Goal: Check status: Check status

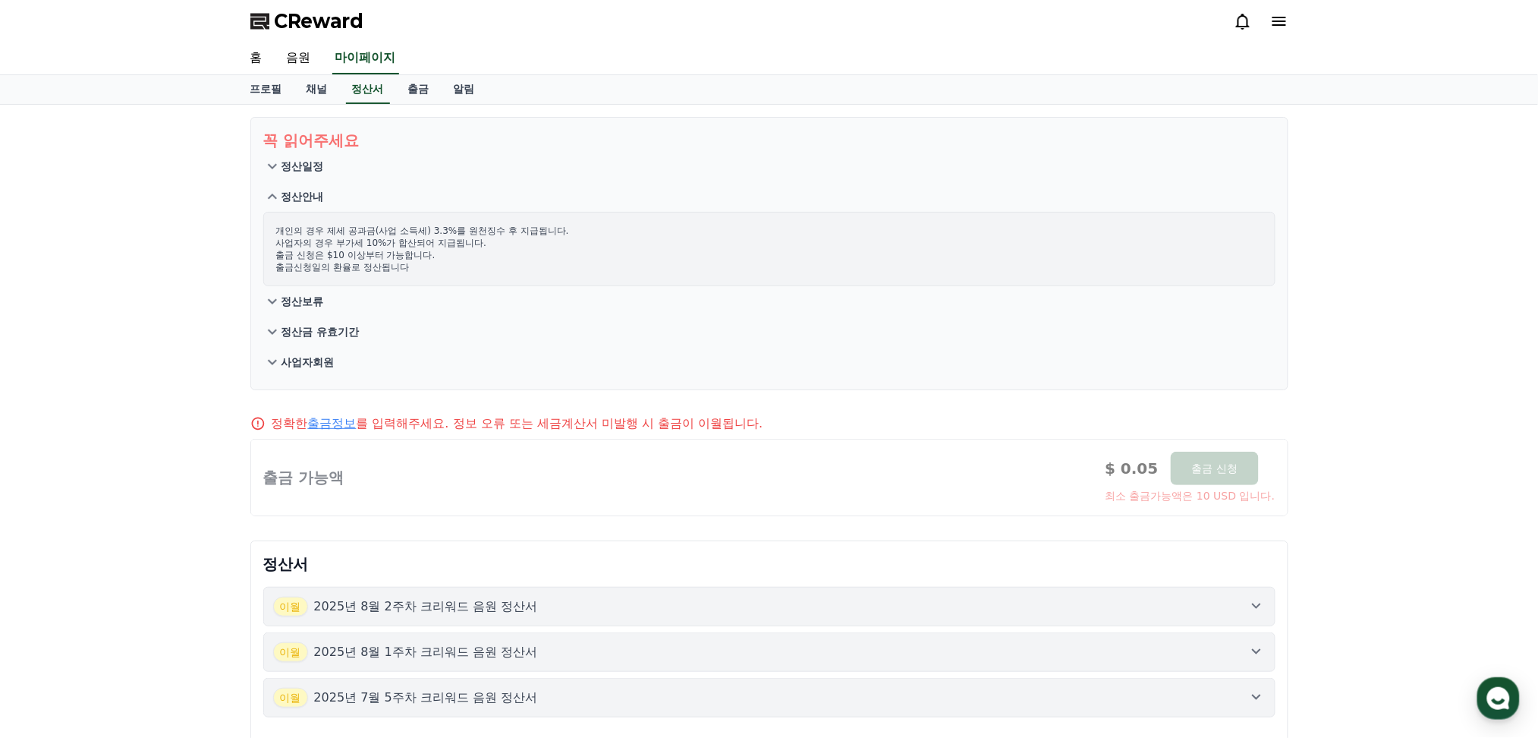
scroll to position [20, 0]
type textarea "*"
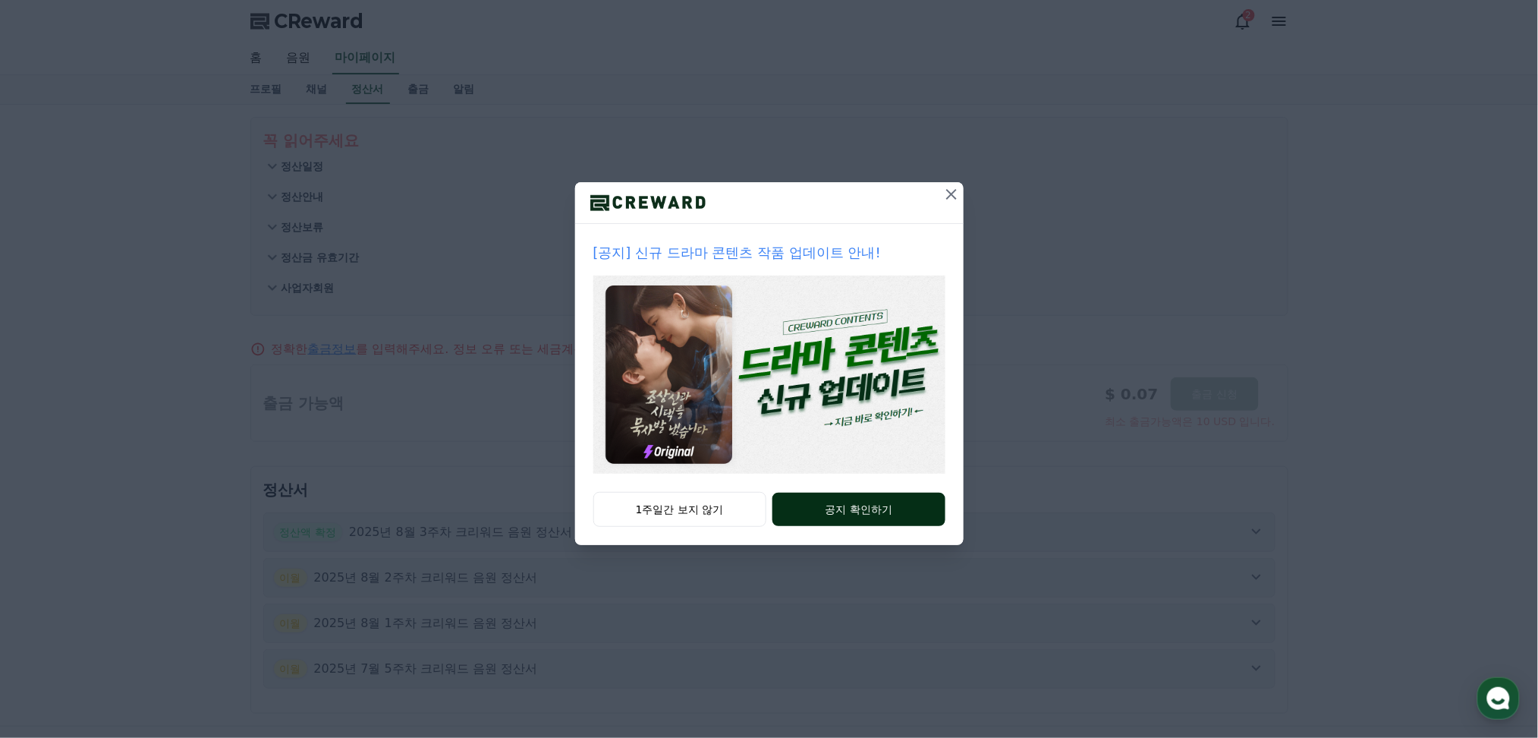
click at [879, 514] on button "공지 확인하기" at bounding box center [859, 509] width 172 height 33
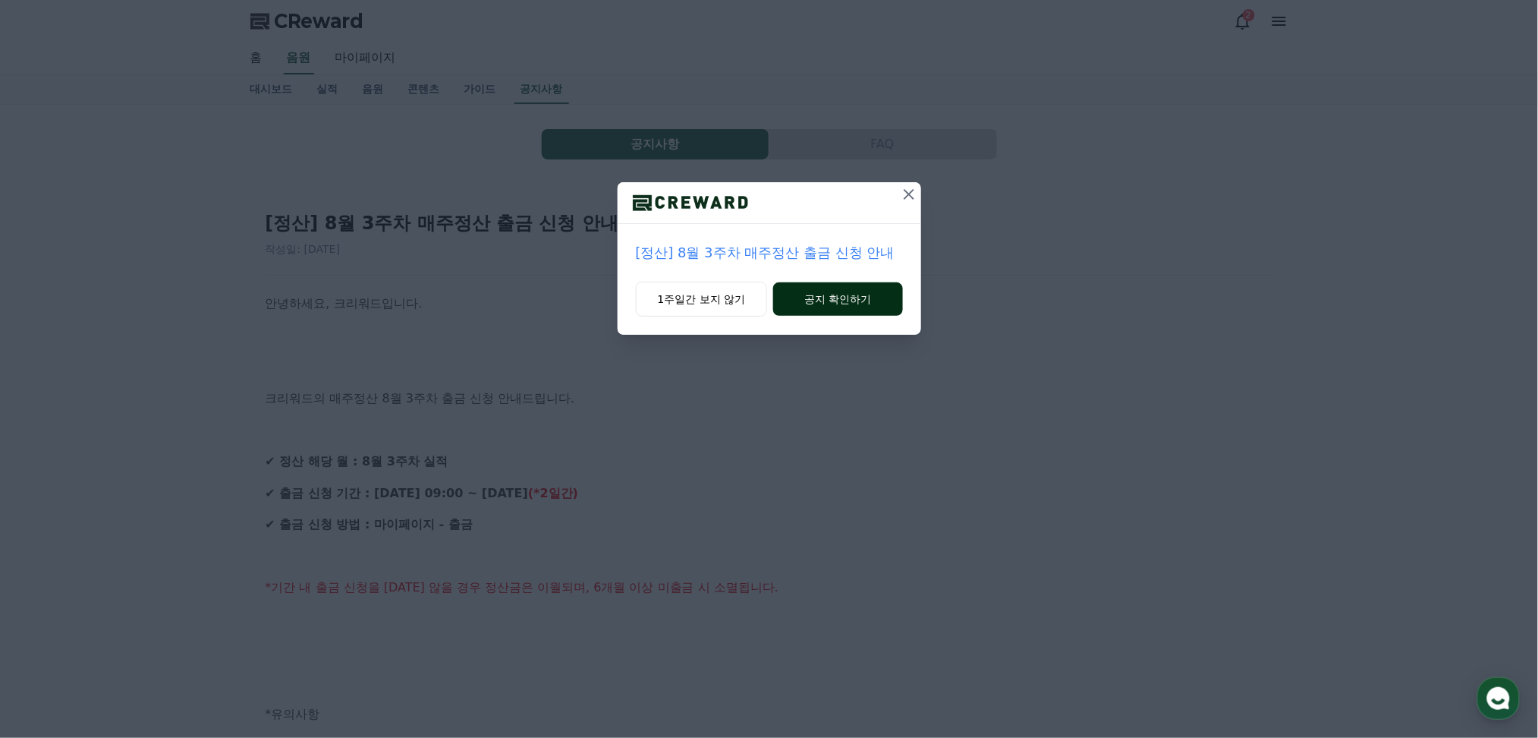
click at [821, 291] on button "공지 확인하기" at bounding box center [837, 298] width 129 height 33
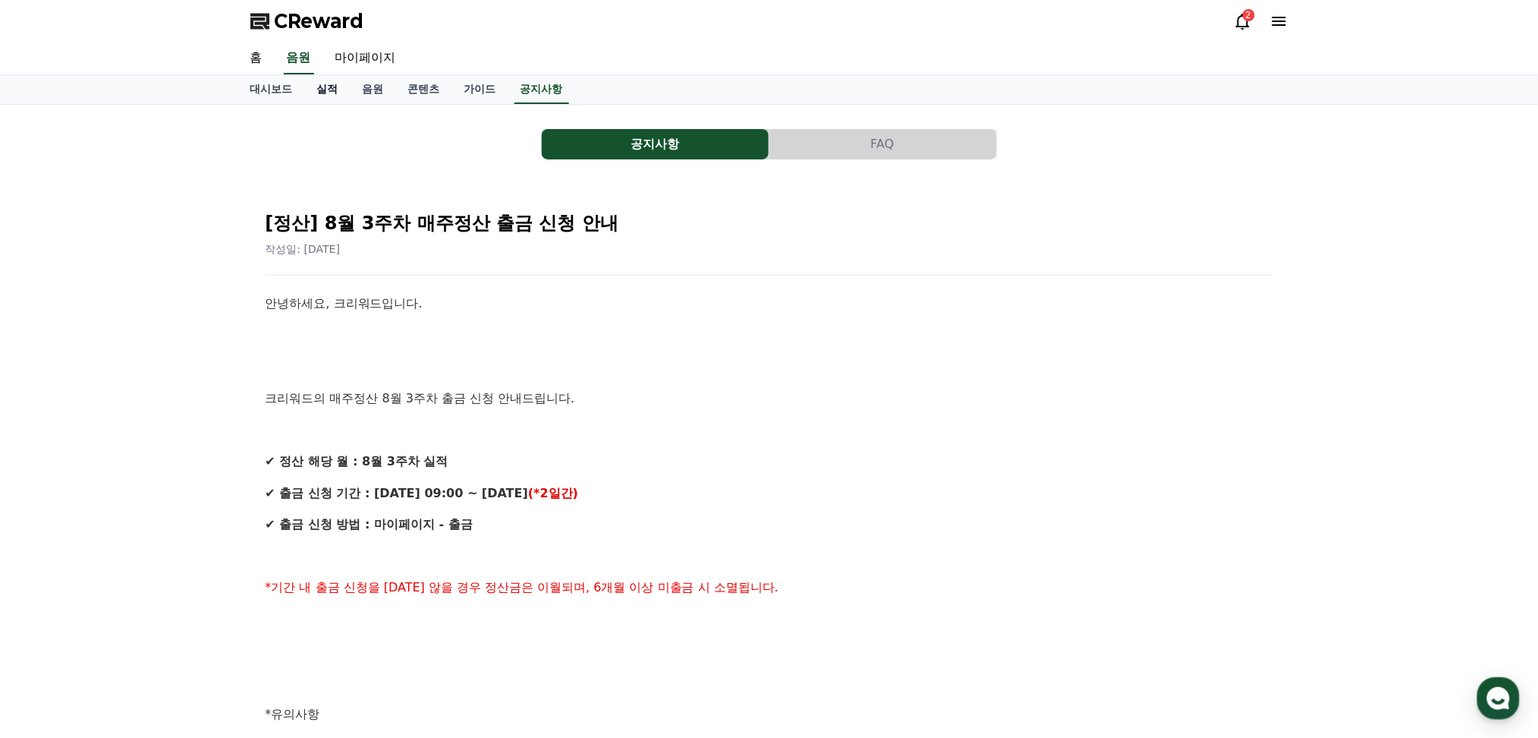
click at [322, 90] on link "실적" at bounding box center [328, 89] width 46 height 29
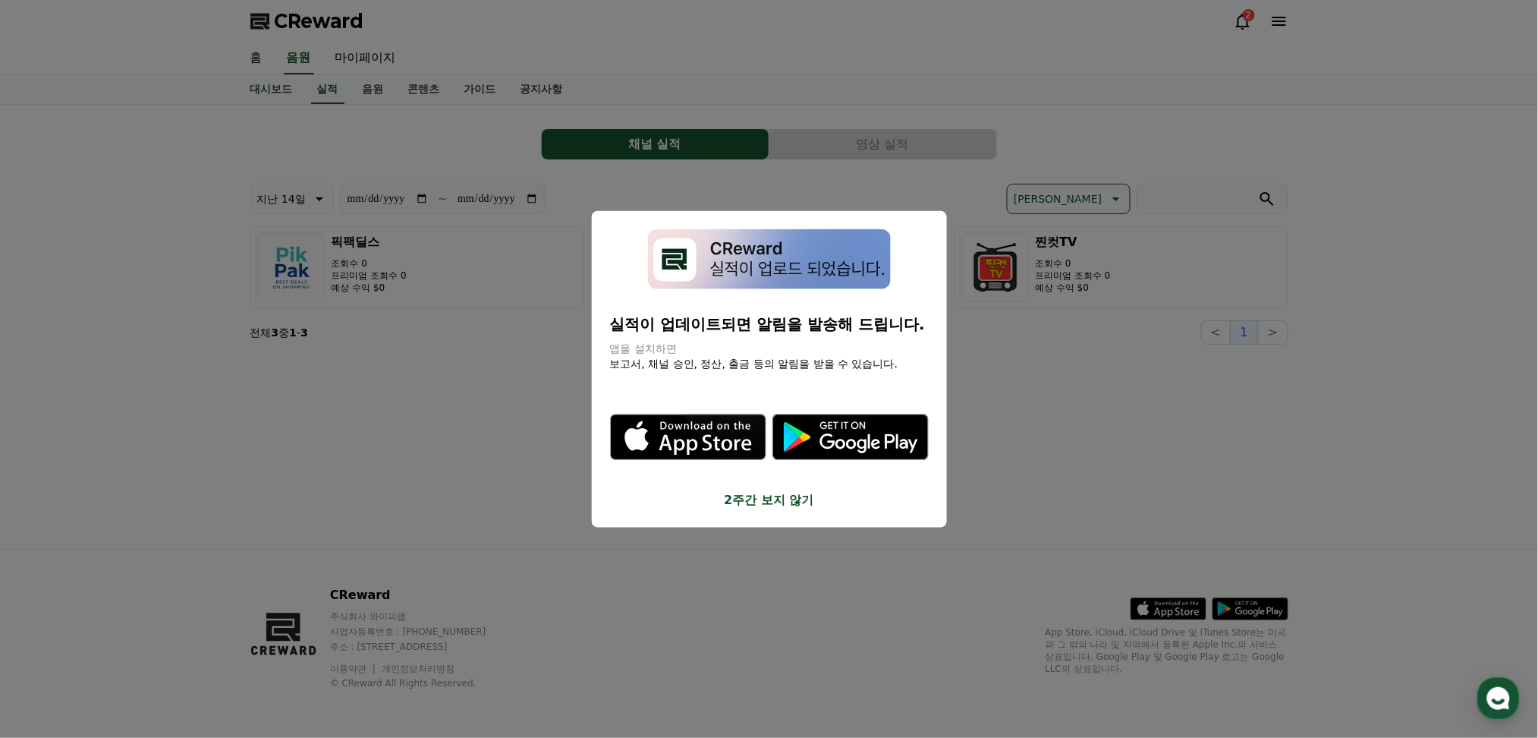
drag, startPoint x: 484, startPoint y: 373, endPoint x: 500, endPoint y: 376, distance: 16.2
click at [500, 376] on button "close modal" at bounding box center [769, 369] width 1538 height 738
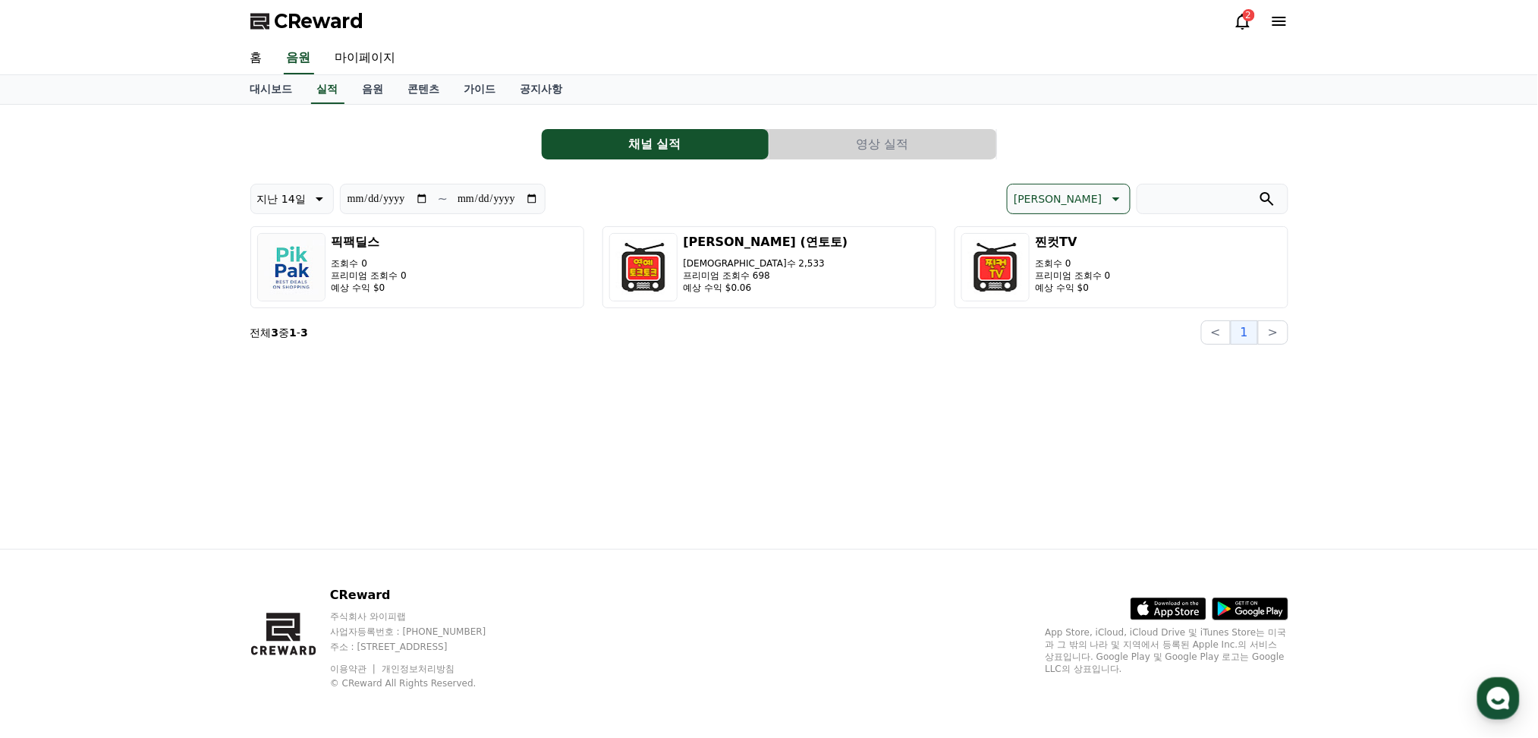
click at [1388, 410] on div "**********" at bounding box center [769, 327] width 1538 height 444
